Goal: Task Accomplishment & Management: Complete application form

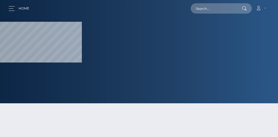
select select
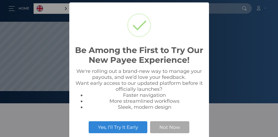
scroll to position [104, 207]
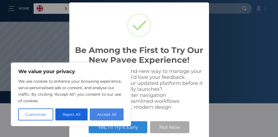
click at [104, 111] on button "Accept All" at bounding box center [107, 115] width 34 height 12
checkbox input "true"
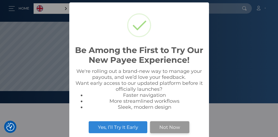
click at [174, 124] on button "Not Now" at bounding box center [169, 128] width 39 height 12
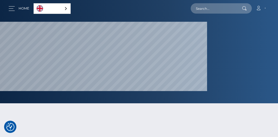
click at [71, 7] on div "English" at bounding box center [52, 8] width 37 height 11
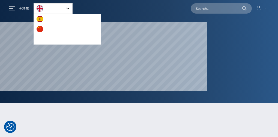
click at [72, 7] on link "English" at bounding box center [53, 9] width 38 height 10
